Goal: Task Accomplishment & Management: Complete application form

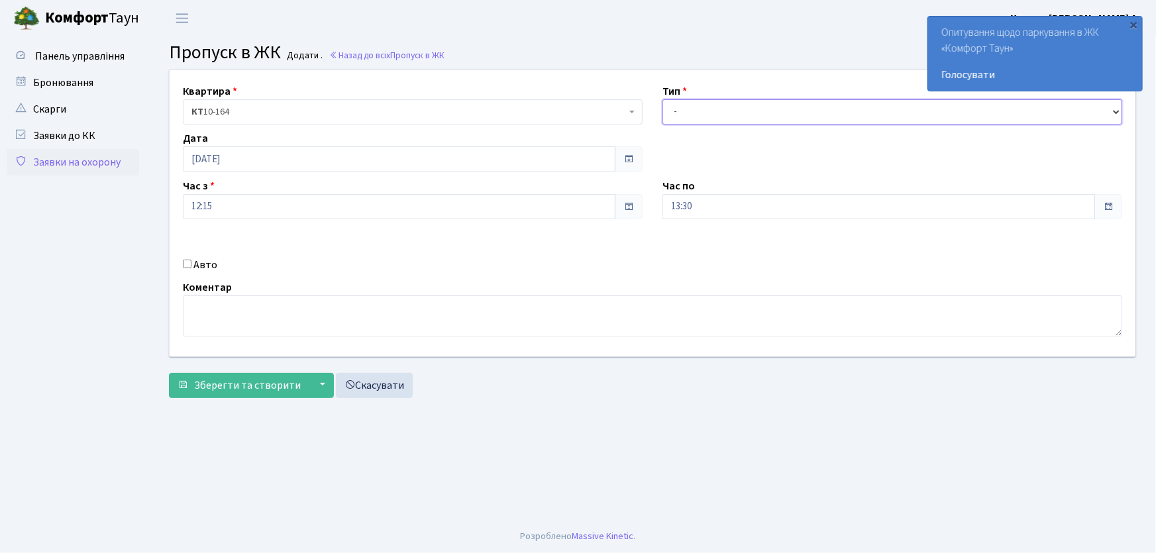
click at [693, 117] on select "- Доставка Таксі Гості Сервіс" at bounding box center [892, 111] width 460 height 25
click at [99, 160] on link "Заявки на охорону" at bounding box center [73, 162] width 132 height 26
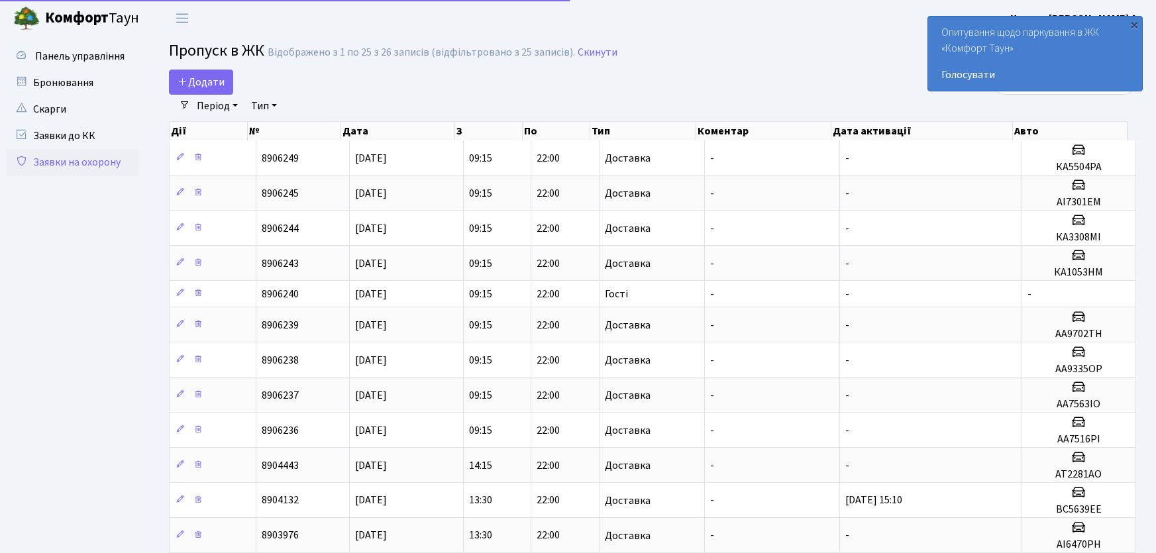
select select "25"
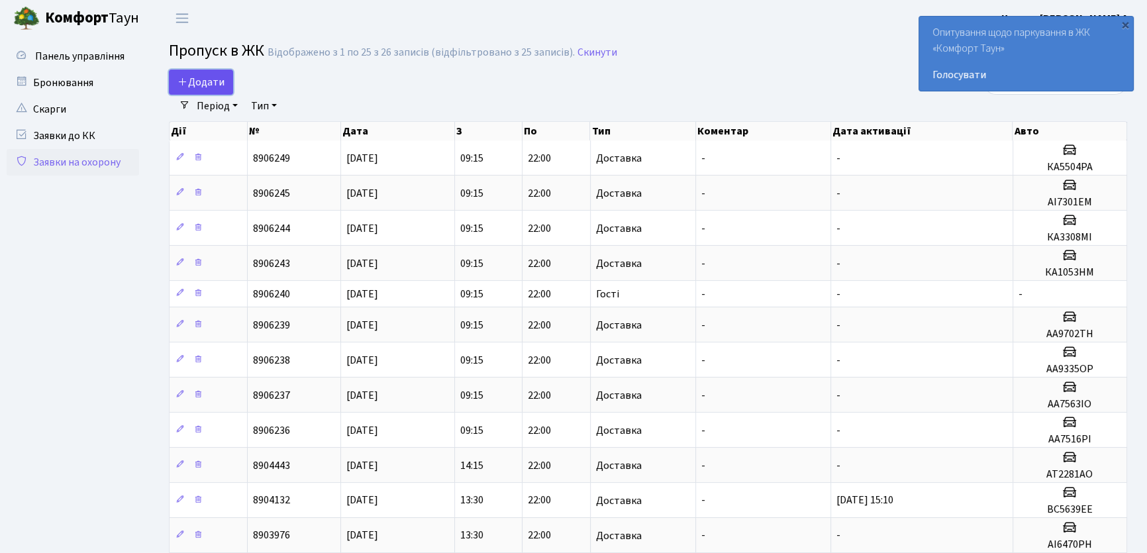
click at [205, 82] on span "Додати" at bounding box center [200, 82] width 47 height 15
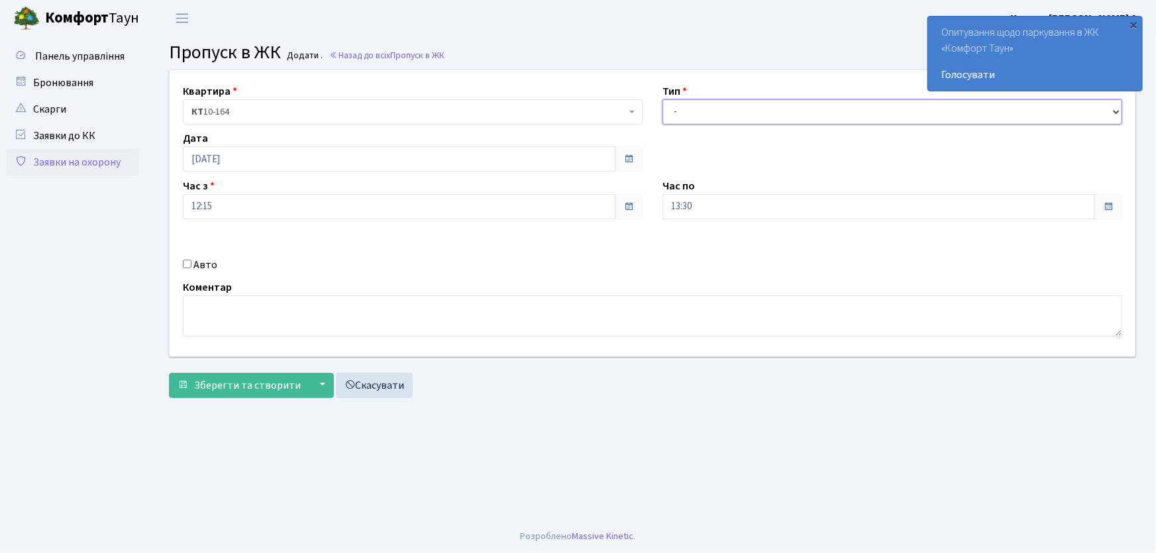
drag, startPoint x: 678, startPoint y: 106, endPoint x: 697, endPoint y: 123, distance: 25.3
click at [678, 106] on select "- Доставка Таксі Гості Сервіс" at bounding box center [892, 111] width 460 height 25
select select "1"
click at [662, 99] on select "- Доставка Таксі Гості Сервіс" at bounding box center [892, 111] width 460 height 25
drag, startPoint x: 726, startPoint y: 209, endPoint x: 642, endPoint y: 212, distance: 83.5
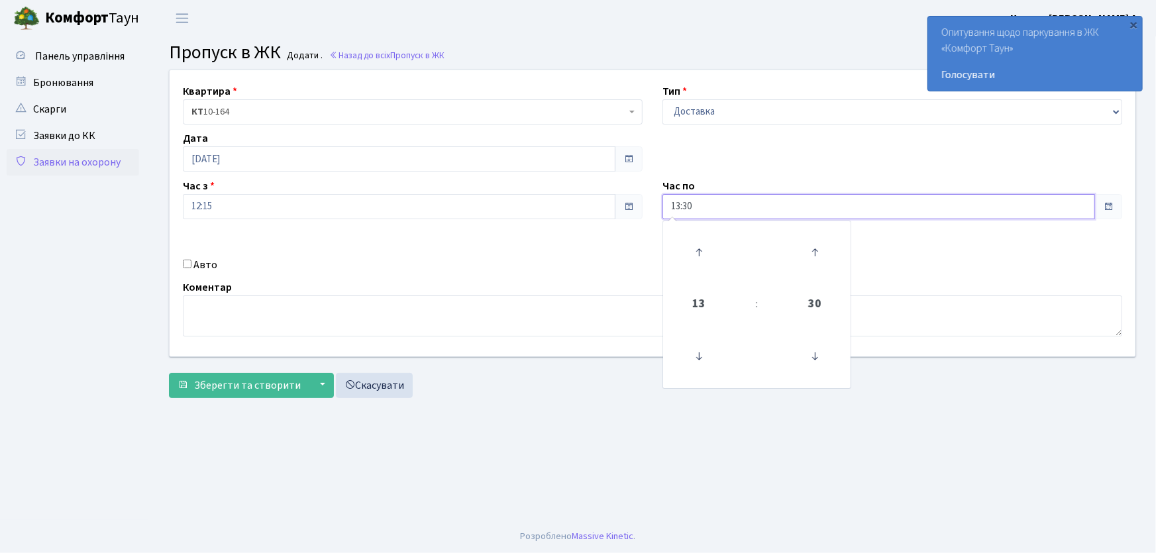
click at [646, 211] on div "Квартира <b>КТ</b>&nbsp;&nbsp;&nbsp;&nbsp;10-164 КТ 10-164 Тип - Доставка Таксі…" at bounding box center [652, 213] width 985 height 286
type input "22:00"
click at [185, 263] on input "Авто" at bounding box center [187, 264] width 9 height 9
checkbox input "true"
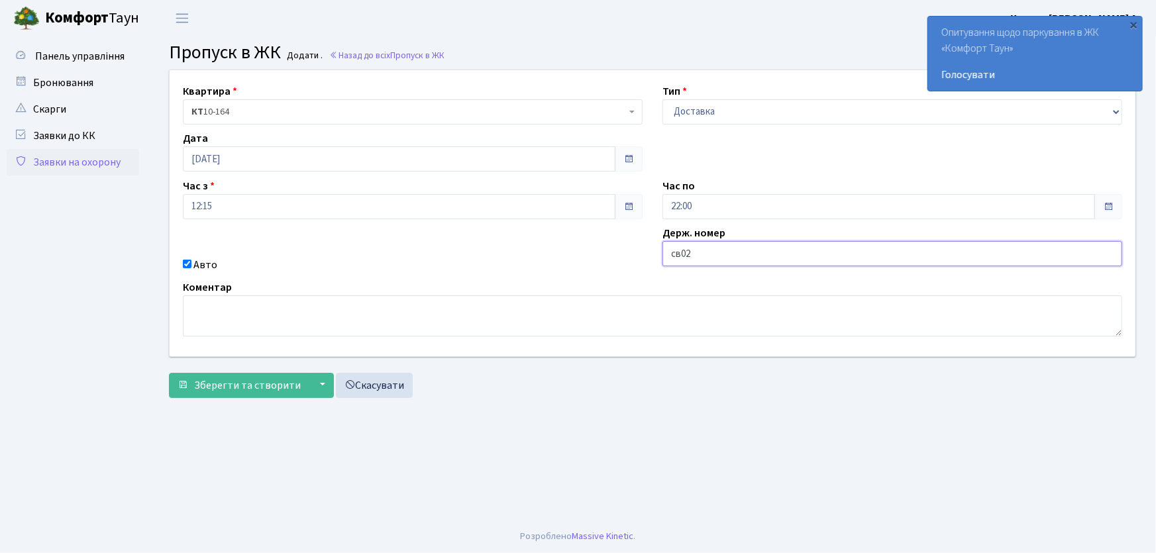
type input "СВ0269ВО"
click at [169, 373] on button "Зберегти та створити" at bounding box center [239, 385] width 140 height 25
click at [125, 163] on link "Заявки на охорону" at bounding box center [73, 162] width 132 height 26
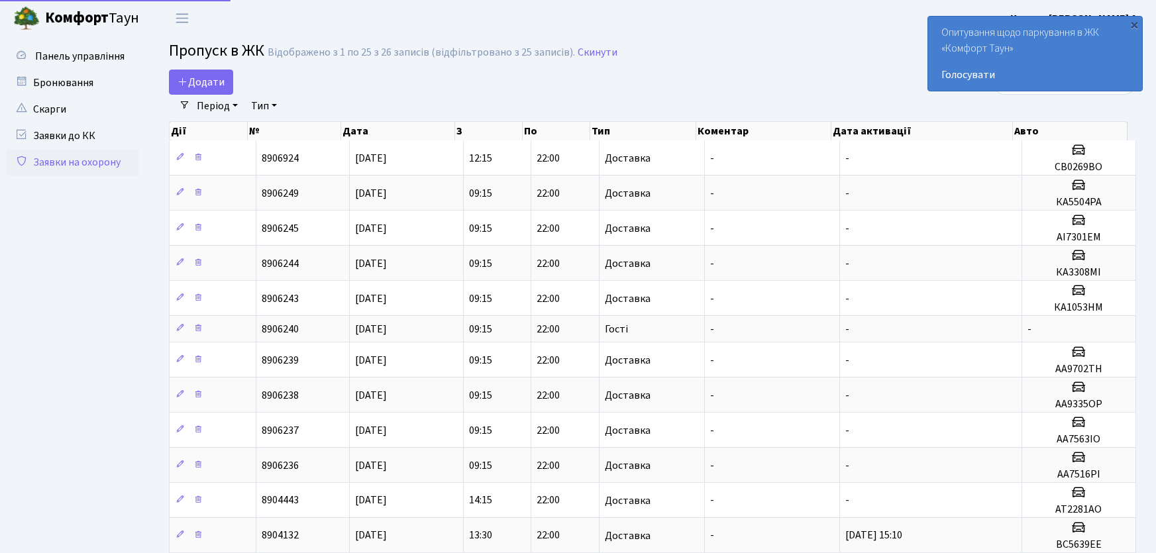
select select "25"
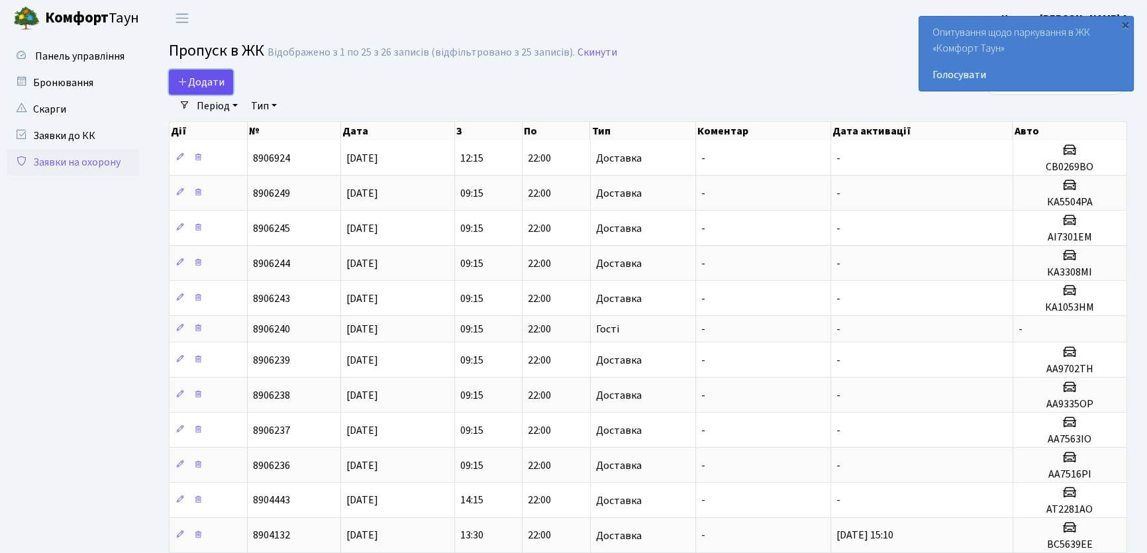
click at [181, 85] on icon at bounding box center [182, 81] width 11 height 11
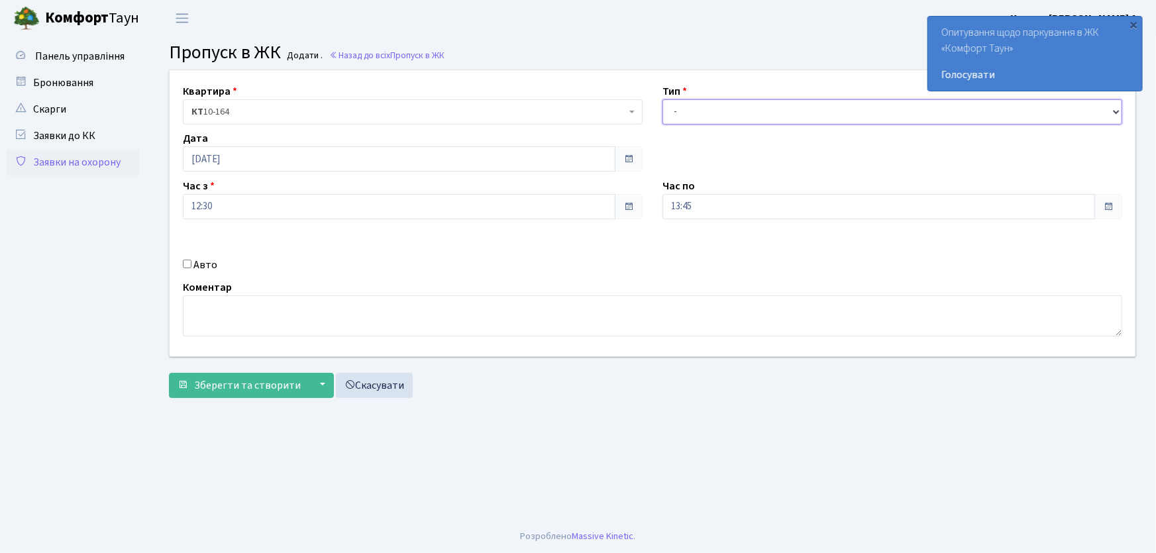
click at [686, 116] on select "- Доставка Таксі Гості Сервіс" at bounding box center [892, 111] width 460 height 25
select select "1"
click at [662, 99] on select "- Доставка Таксі Гості Сервіс" at bounding box center [892, 111] width 460 height 25
drag, startPoint x: 701, startPoint y: 209, endPoint x: 550, endPoint y: 229, distance: 153.0
click at [550, 230] on div "Квартира <b>КТ</b>&nbsp;&nbsp;&nbsp;&nbsp;10-164 КТ 10-164 Тип - Доставка Таксі…" at bounding box center [652, 213] width 985 height 286
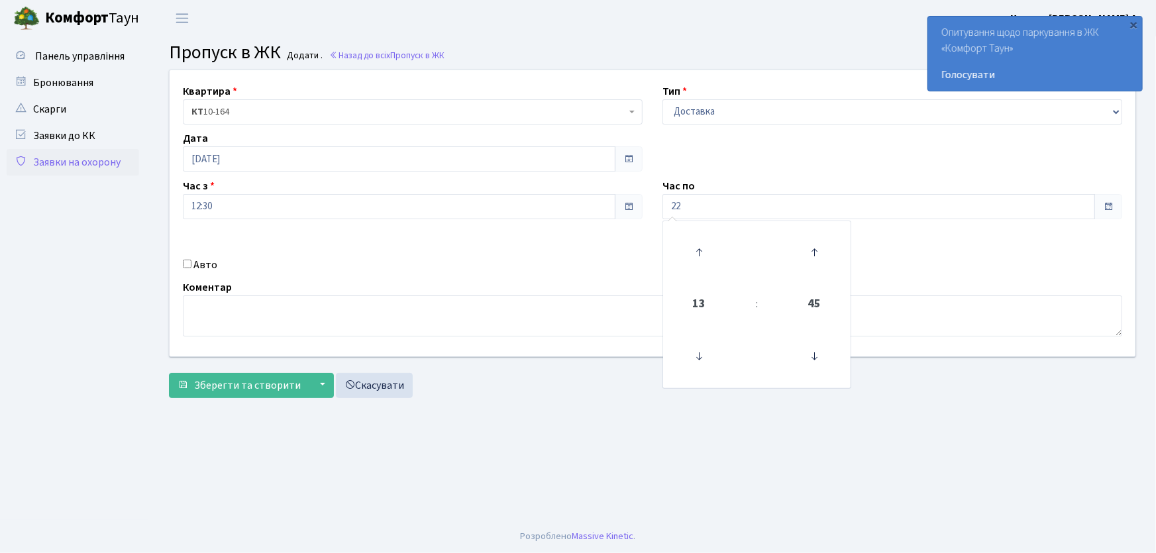
type input "22:00"
click at [188, 262] on input "Авто" at bounding box center [187, 264] width 9 height 9
checkbox input "true"
type input "АІ1550РС"
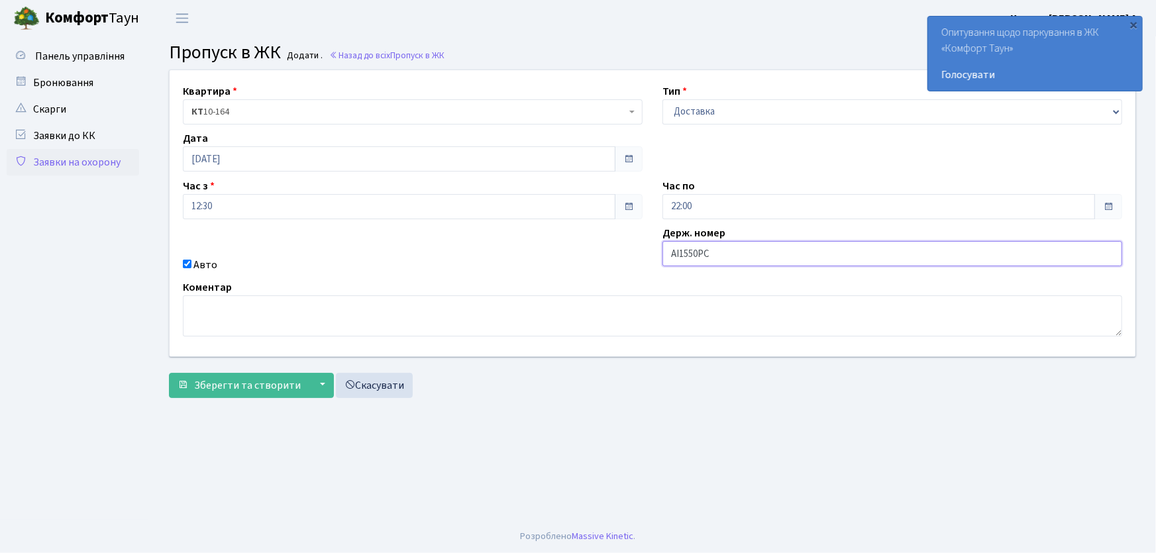
click at [169, 373] on button "Зберегти та створити" at bounding box center [239, 385] width 140 height 25
click at [99, 158] on link "Заявки на охорону" at bounding box center [73, 162] width 132 height 26
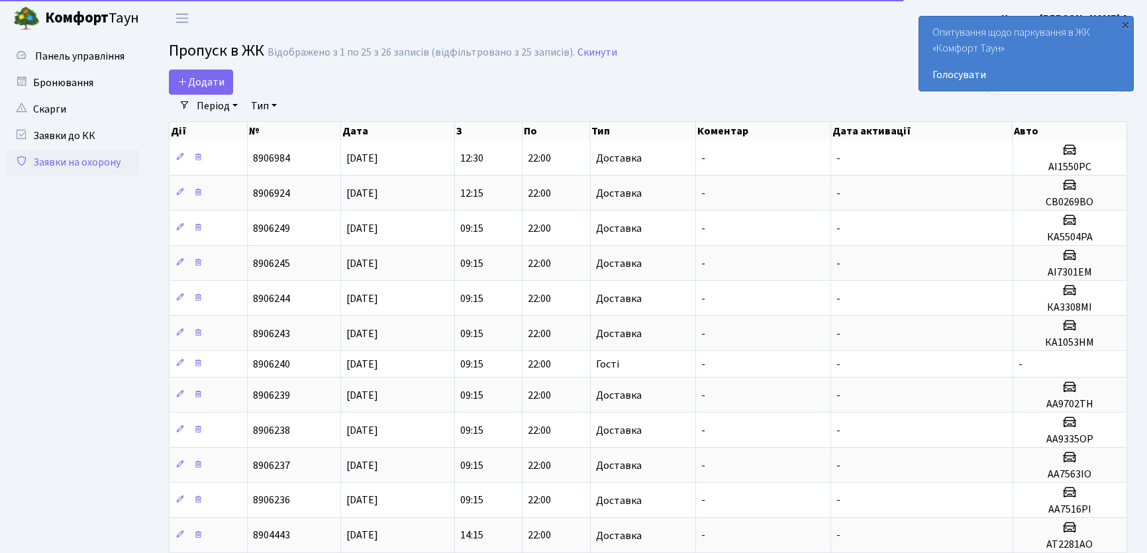
select select "25"
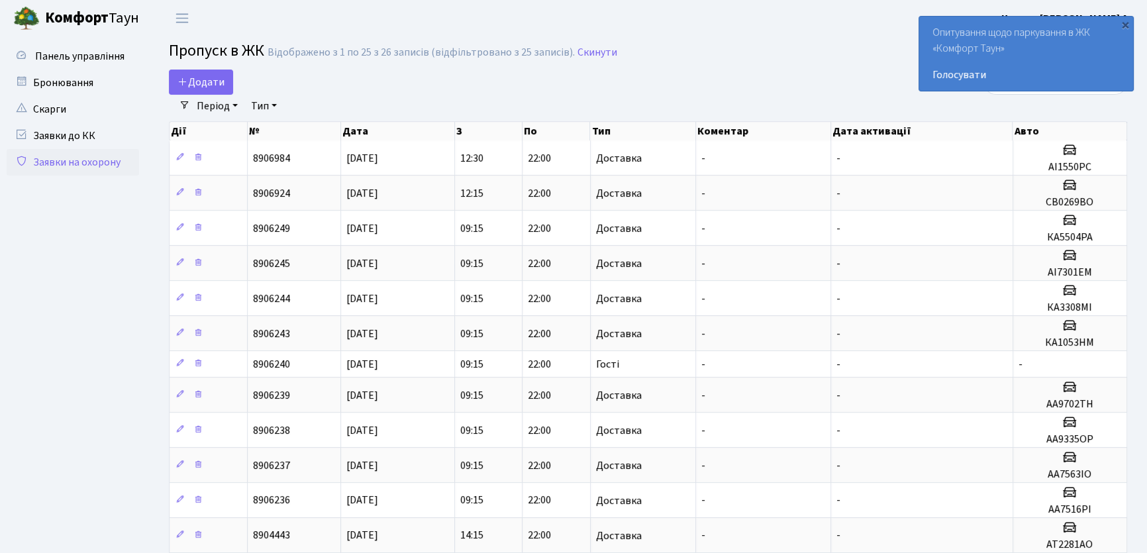
click at [689, 64] on h2 "Пропуск в ЖК Відображено з 1 по 25 з 26 записів (відфільтровано з 25 записів). …" at bounding box center [648, 53] width 958 height 23
